Goal: Information Seeking & Learning: Understand process/instructions

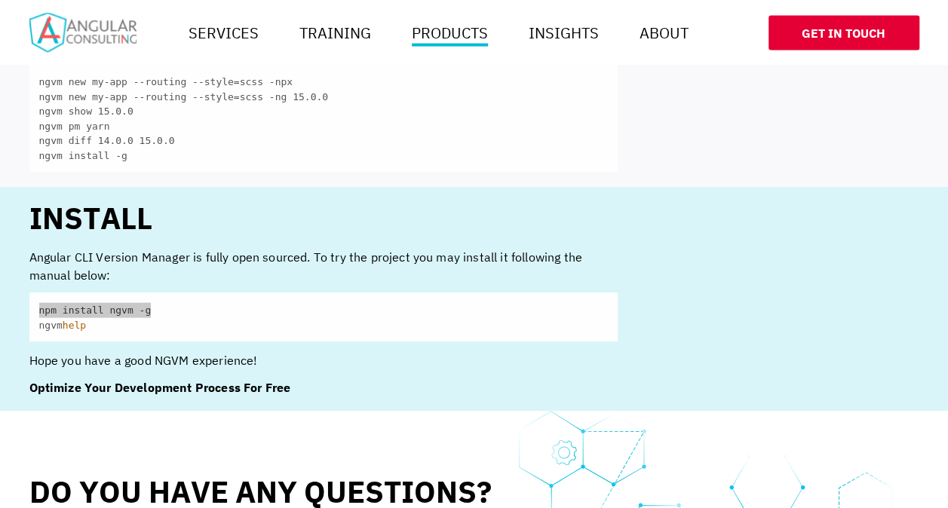
scroll to position [1419, 0]
click at [157, 292] on code "npm install ngvm -g ngvm help" at bounding box center [323, 316] width 588 height 49
drag, startPoint x: 151, startPoint y: 292, endPoint x: 38, endPoint y: 297, distance: 113.2
click at [38, 297] on code "npm install ngvm -g ngvm help" at bounding box center [323, 316] width 588 height 49
copy code "npm install ngvm -g"
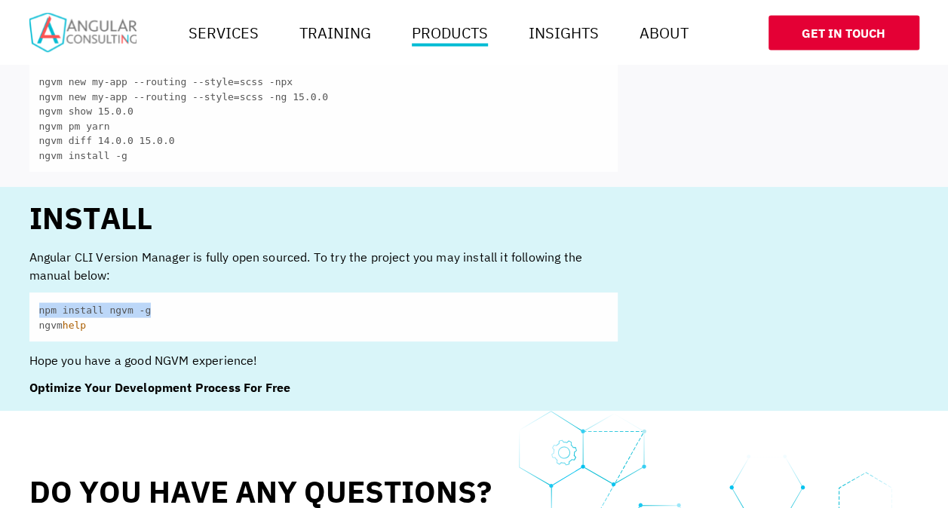
scroll to position [1494, 0]
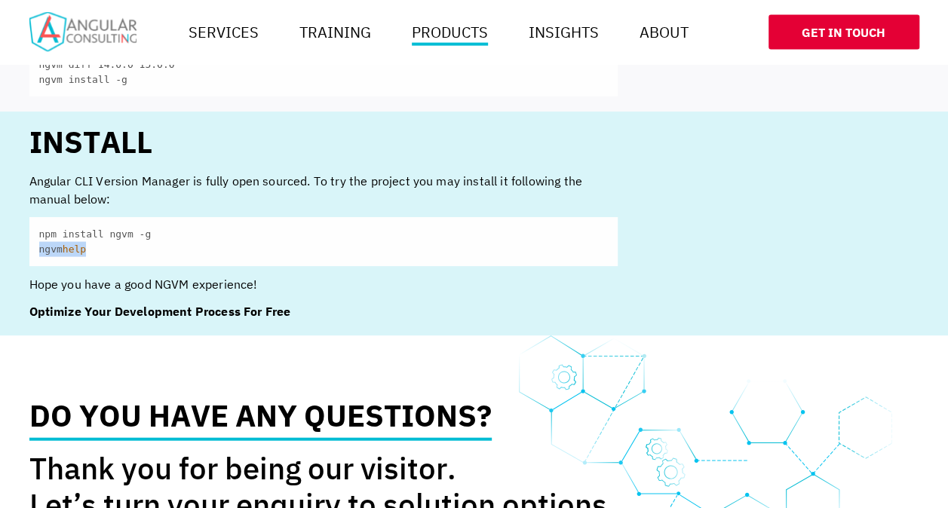
drag, startPoint x: 92, startPoint y: 231, endPoint x: 38, endPoint y: 228, distance: 53.6
click at [38, 228] on code "npm install ngvm -g ngvm help" at bounding box center [323, 241] width 588 height 49
copy code "ngvm help"
click at [72, 217] on code "npm install ngvm -g ngvm help" at bounding box center [323, 241] width 588 height 49
drag, startPoint x: 139, startPoint y: 214, endPoint x: 41, endPoint y: 210, distance: 98.8
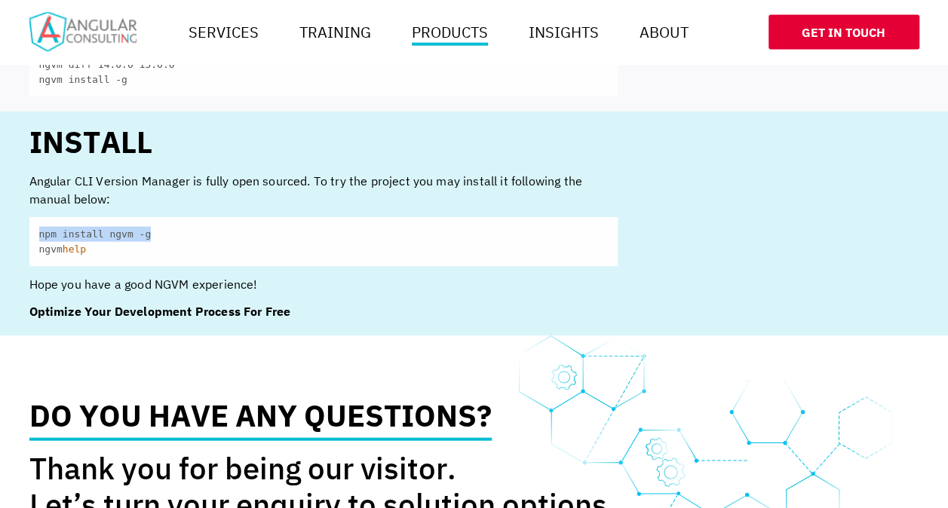
click at [41, 217] on code "npm install ngvm -g ngvm help" at bounding box center [323, 241] width 588 height 49
copy code "npm install ngvm -g"
click at [36, 172] on p "Angular CLI Version Manager is fully open sourced. To try the project you may i…" at bounding box center [323, 190] width 588 height 36
